Goal: Browse casually

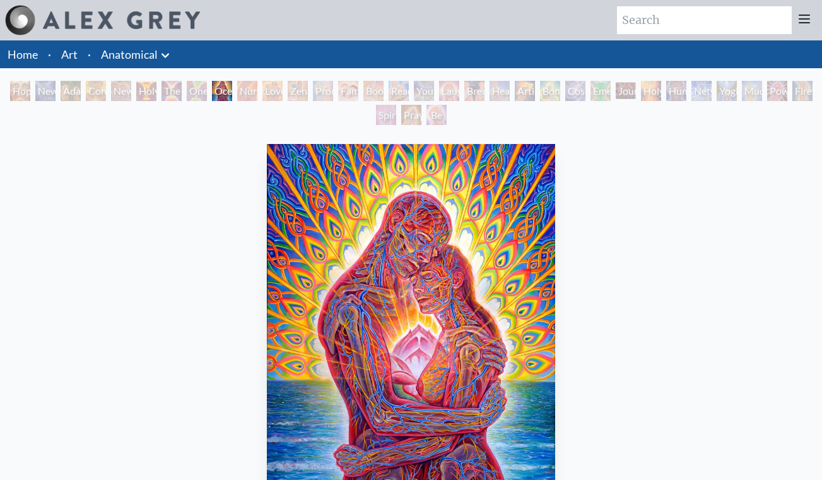
click at [174, 97] on div "The Kiss" at bounding box center [172, 91] width 20 height 20
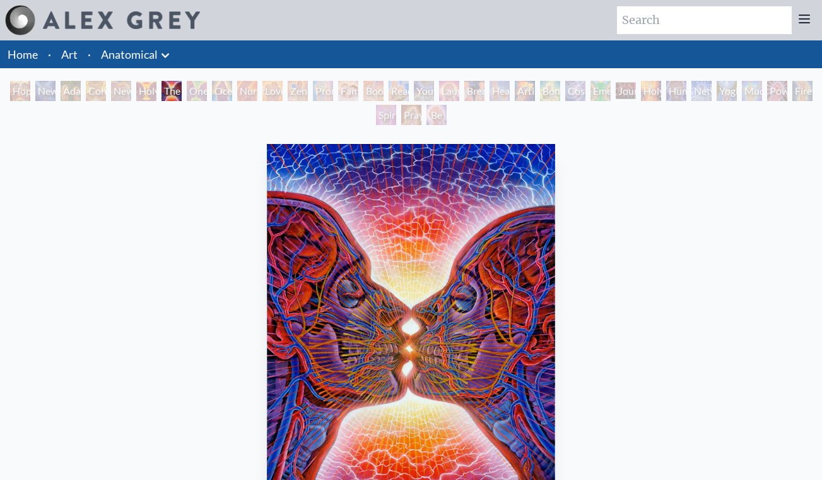
click at [192, 95] on div "One Taste" at bounding box center [197, 91] width 20 height 20
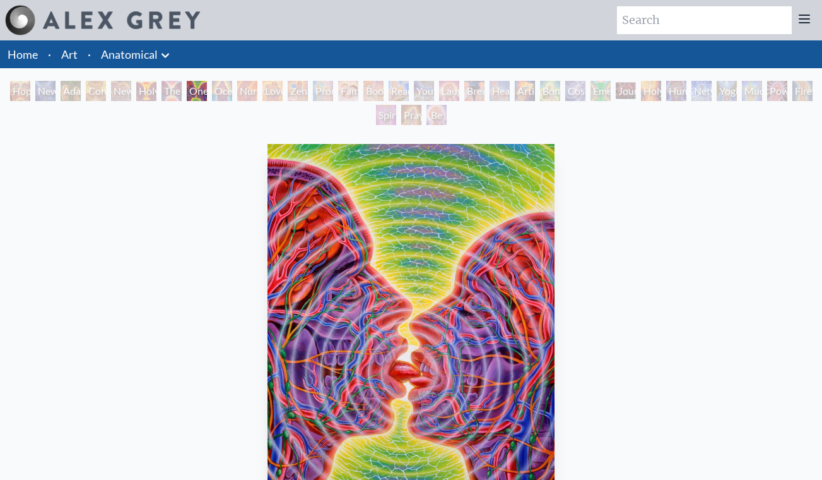
click at [251, 97] on div "Nursing" at bounding box center [247, 91] width 20 height 20
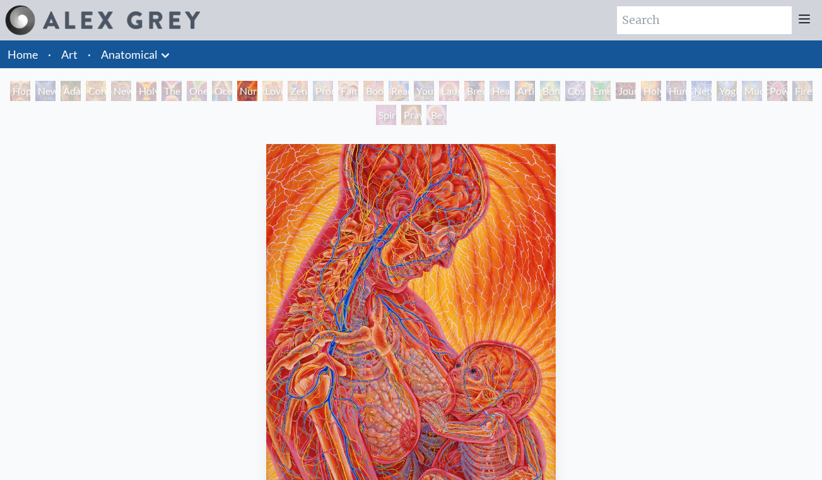
click at [228, 95] on div "Ocean of Love Bliss" at bounding box center [222, 91] width 20 height 20
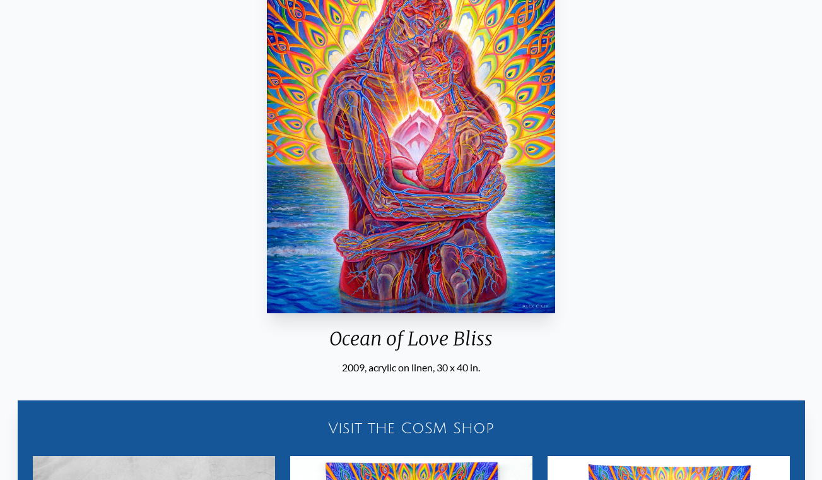
scroll to position [212, 0]
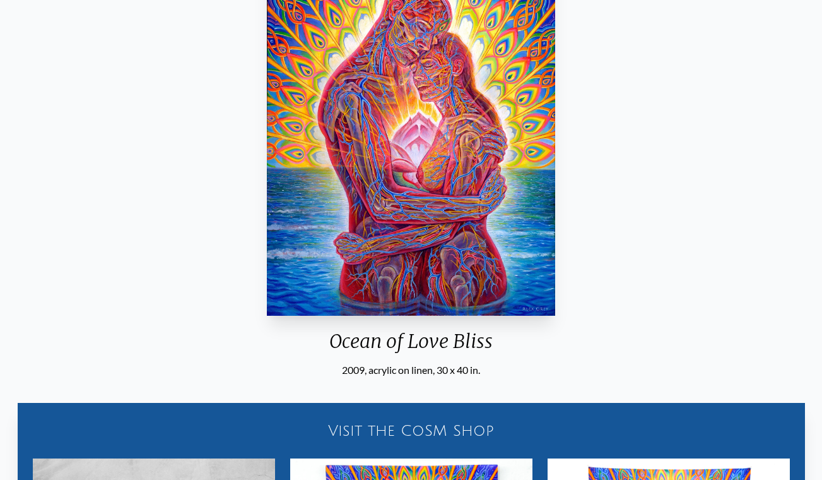
click at [396, 160] on img "9 / 35" at bounding box center [411, 124] width 288 height 384
click at [379, 269] on img "9 / 35" at bounding box center [411, 124] width 288 height 384
click at [535, 304] on img "9 / 35" at bounding box center [411, 124] width 288 height 384
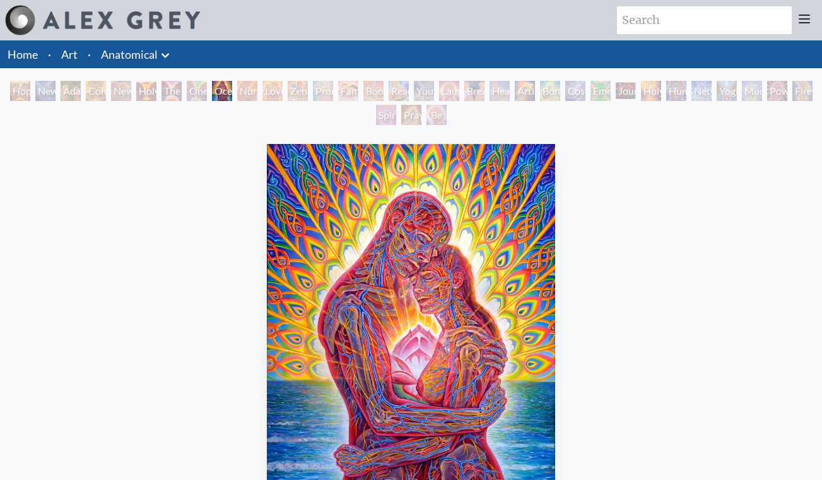
scroll to position [0, 0]
